Goal: Find specific page/section: Find specific page/section

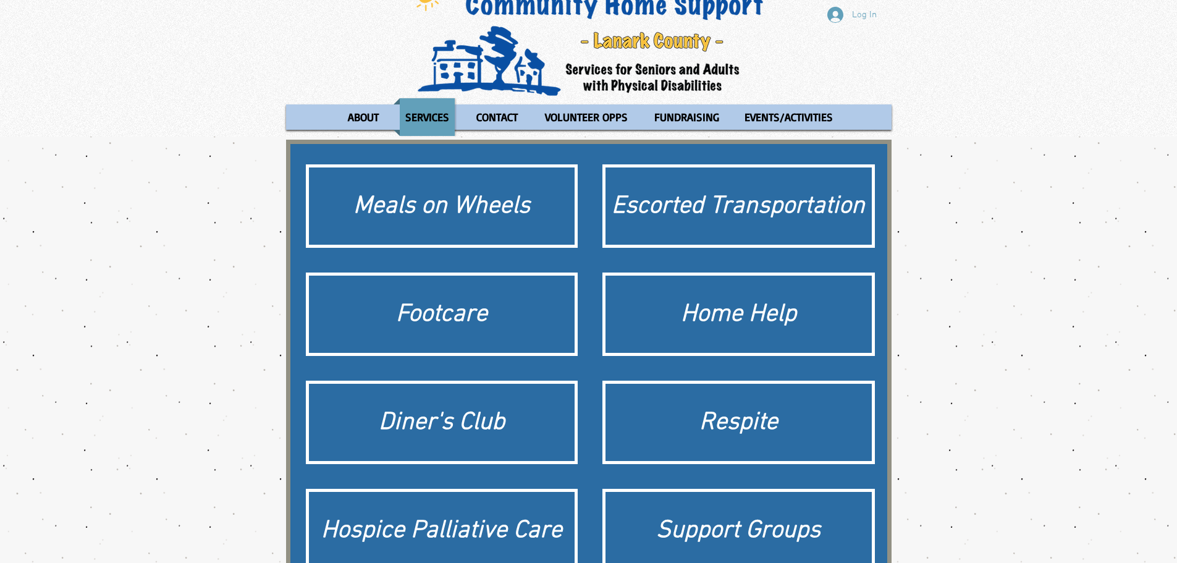
scroll to position [62, 0]
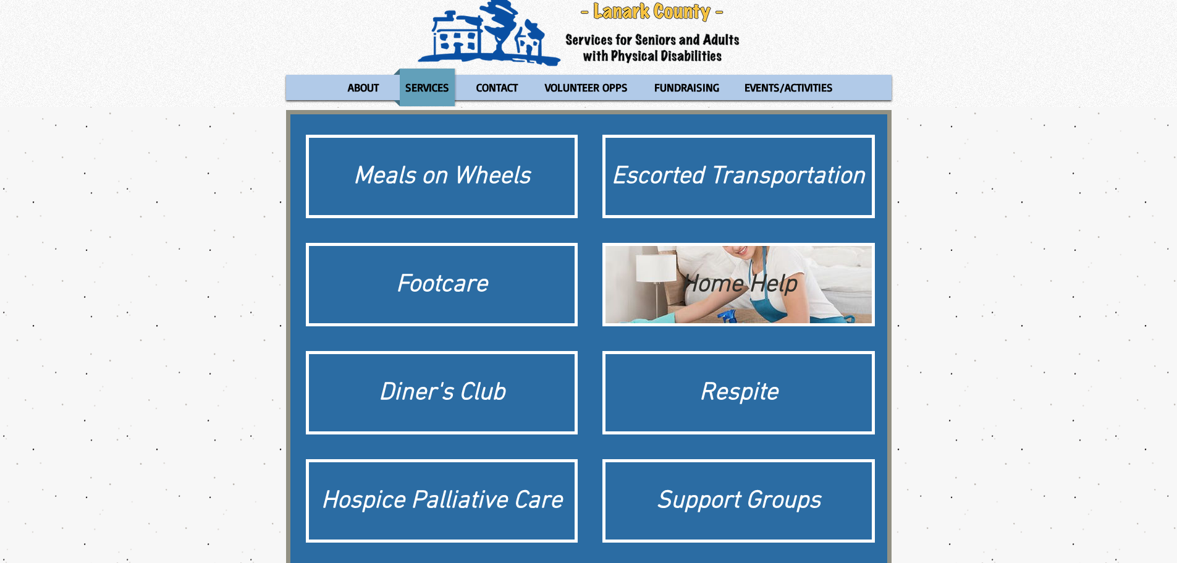
click at [744, 288] on div "Home Help" at bounding box center [738, 284] width 254 height 35
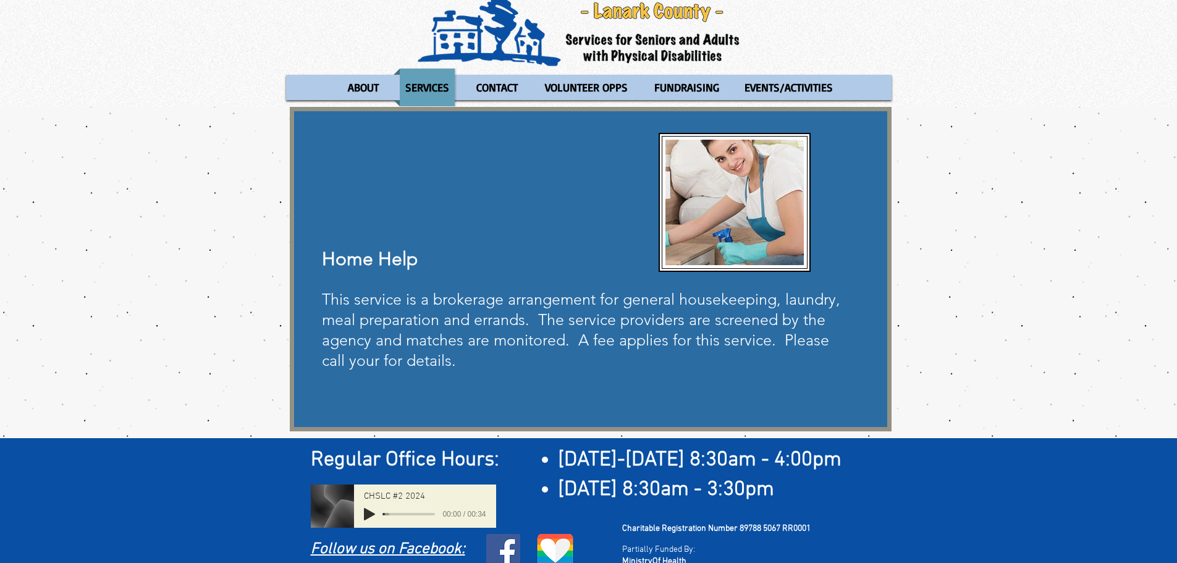
scroll to position [77, 0]
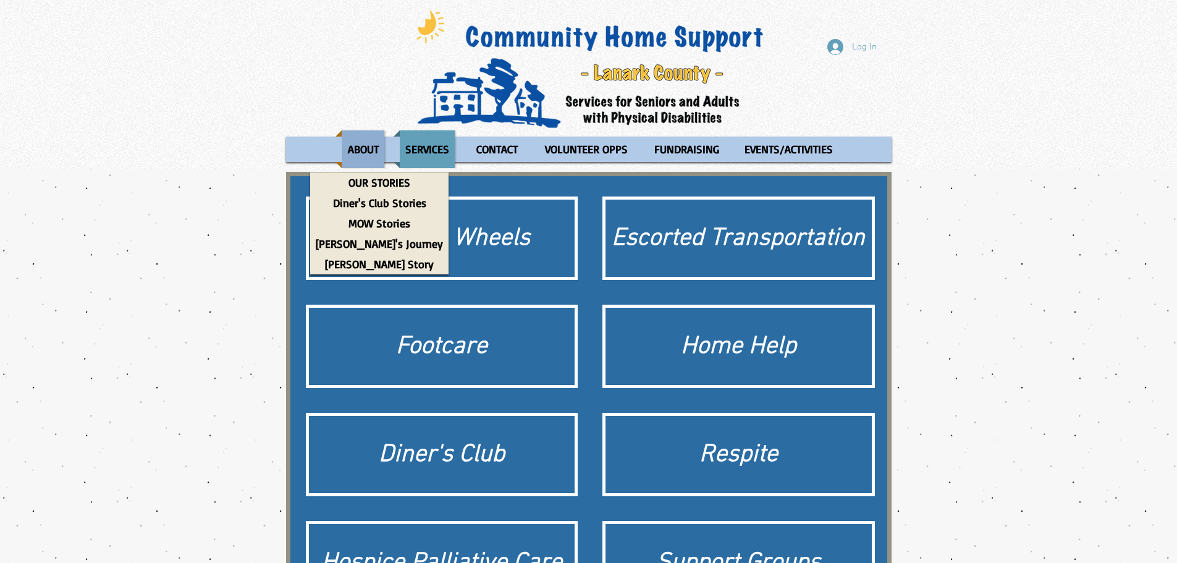
click at [357, 148] on p "ABOUT" at bounding box center [363, 149] width 42 height 38
